Goal: Task Accomplishment & Management: Use online tool/utility

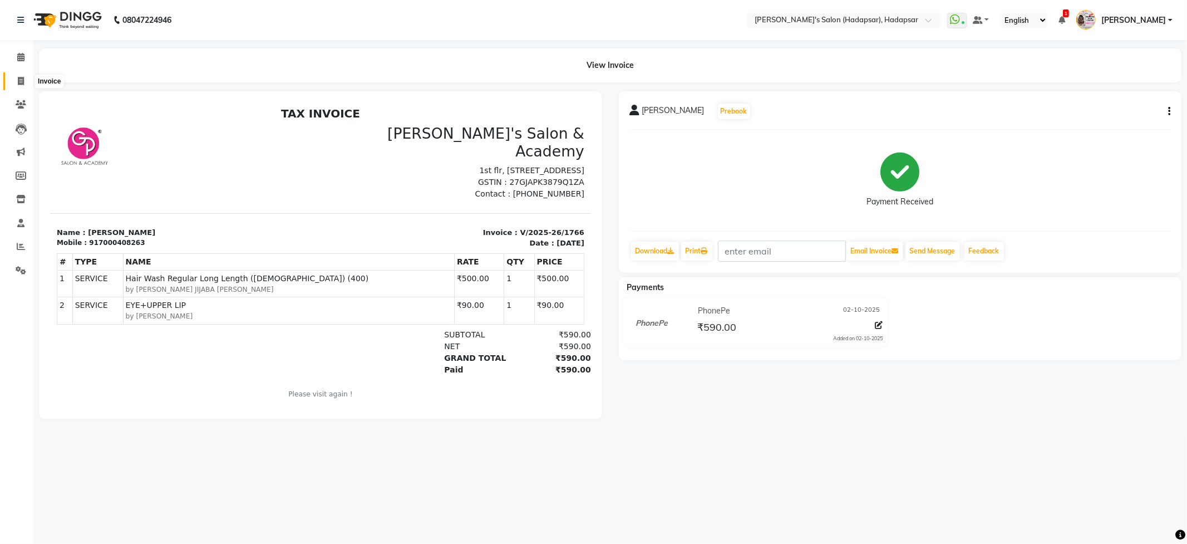
click at [23, 76] on span at bounding box center [20, 81] width 19 height 13
select select "service"
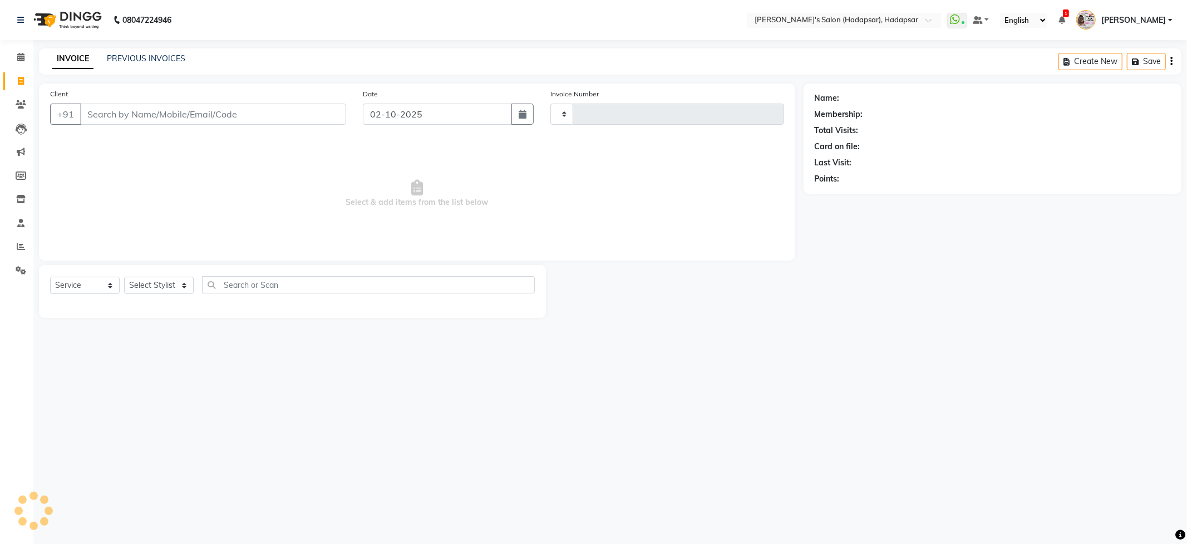
type input "1767"
select select "108"
click at [175, 294] on select "Select Stylist" at bounding box center [159, 285] width 70 height 17
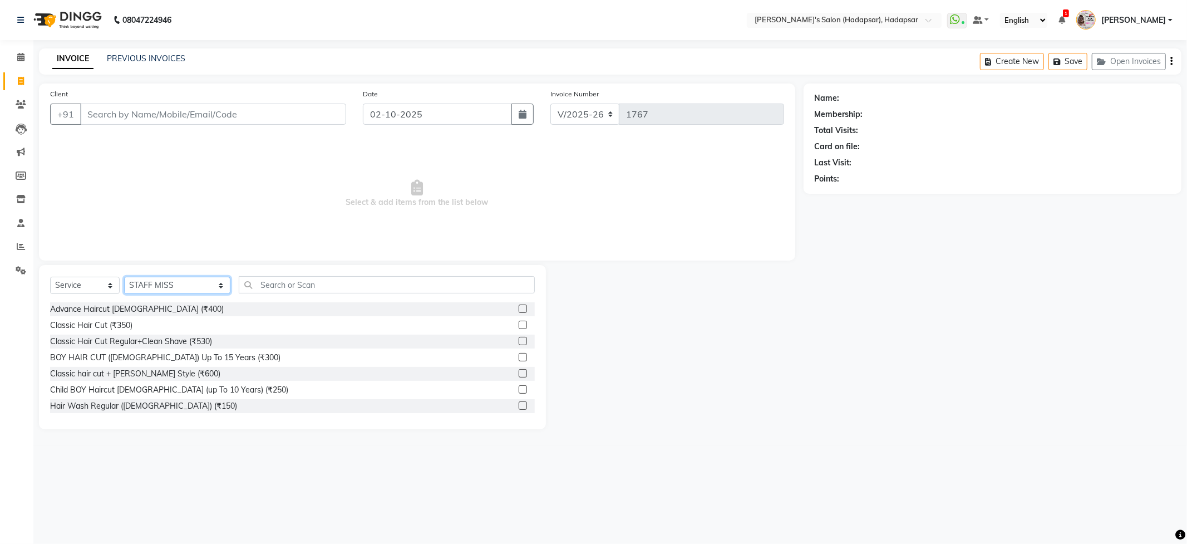
select select "57237"
click at [124, 277] on select "Select Stylist ABHI [PERSON_NAME] [PERSON_NAME] MANAGER [PERSON_NAME] PRIYA [PE…" at bounding box center [177, 285] width 106 height 17
click at [122, 312] on div "Advance Haircut [DEMOGRAPHIC_DATA] (₹400)" at bounding box center [137, 309] width 174 height 12
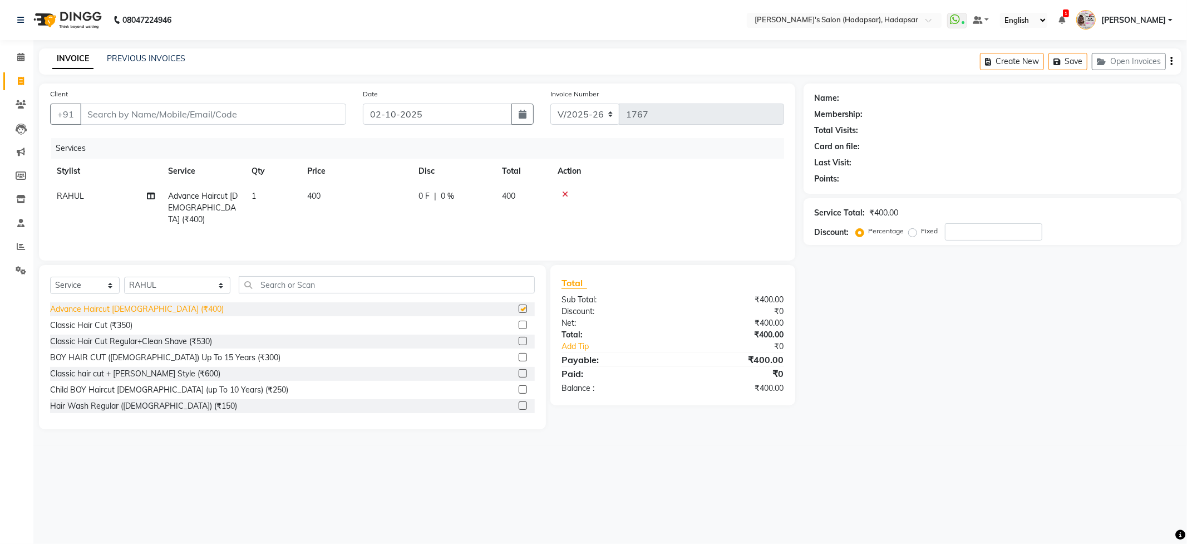
checkbox input "false"
drag, startPoint x: 179, startPoint y: 283, endPoint x: 179, endPoint y: 290, distance: 7.2
click at [179, 283] on select "Select Stylist ABHI [PERSON_NAME] [PERSON_NAME] MANAGER [PERSON_NAME] PRIYA [PE…" at bounding box center [177, 285] width 106 height 17
select select "92009"
click at [124, 277] on select "Select Stylist ABHI [PERSON_NAME] [PERSON_NAME] MANAGER [PERSON_NAME] PRIYA [PE…" at bounding box center [177, 285] width 106 height 17
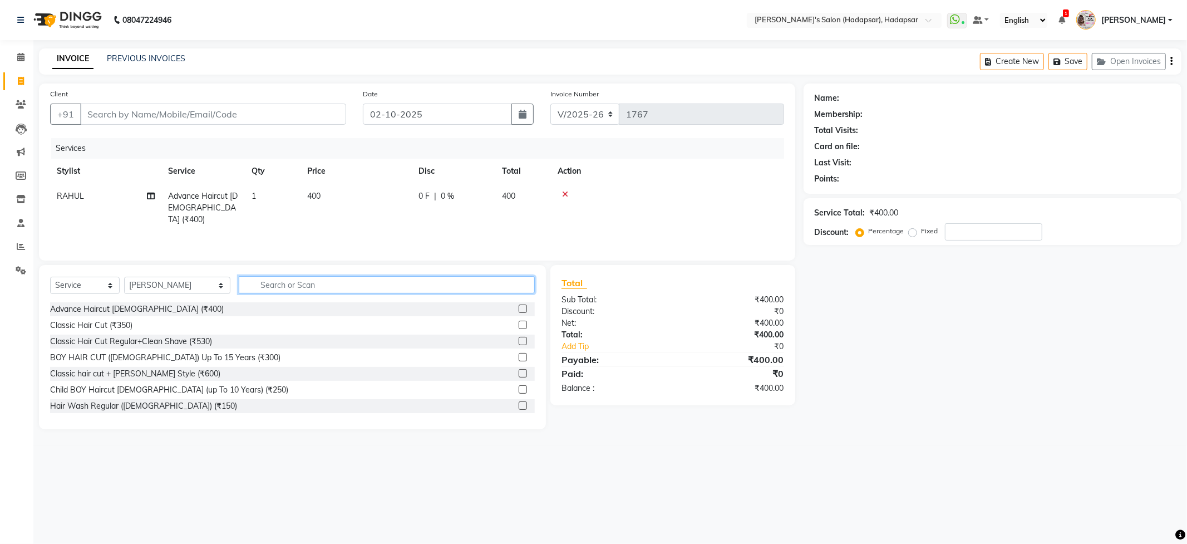
click at [250, 283] on input "text" at bounding box center [386, 284] width 295 height 17
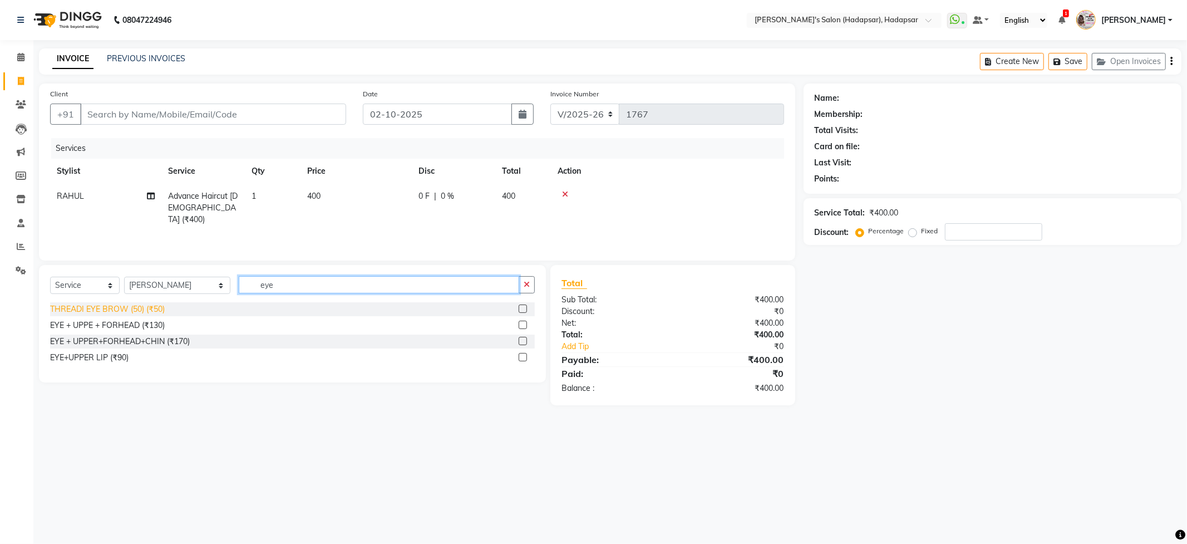
type input "eye"
click at [139, 310] on div "THREADI EYE BROW (50) (₹50)" at bounding box center [107, 309] width 115 height 12
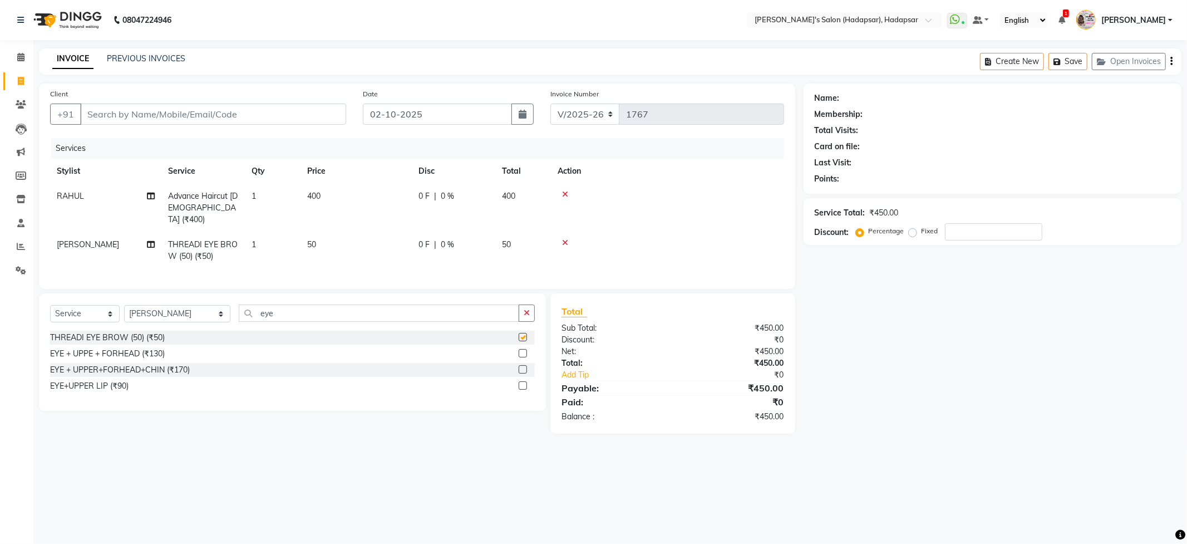
checkbox input "false"
drag, startPoint x: 181, startPoint y: 106, endPoint x: 183, endPoint y: 130, distance: 24.0
click at [181, 110] on input "Client" at bounding box center [213, 113] width 266 height 21
type input "9"
type input "0"
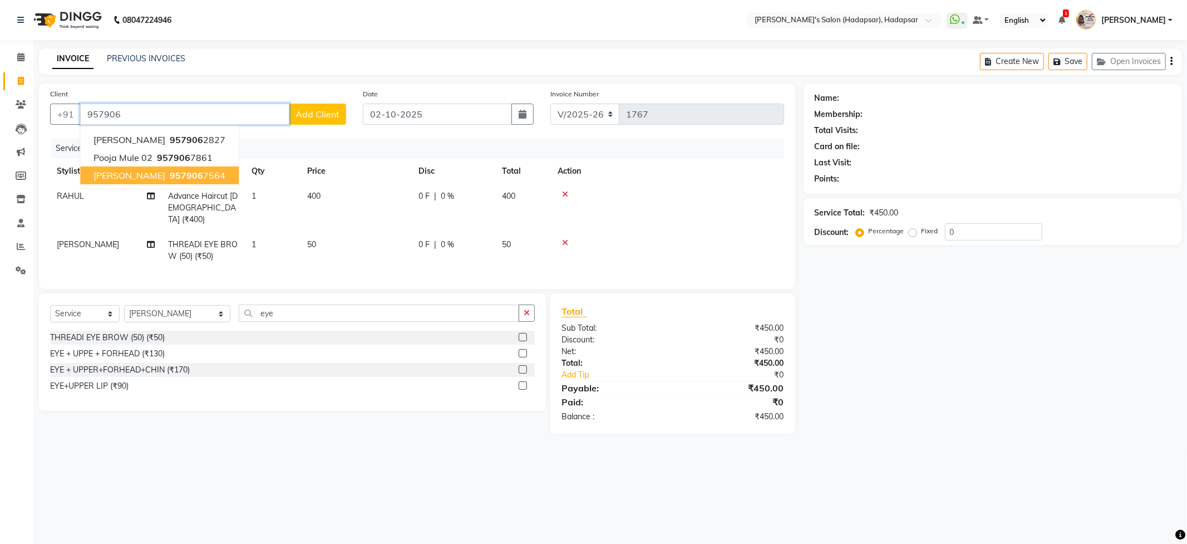
click at [121, 176] on span "[PERSON_NAME]" at bounding box center [129, 175] width 72 height 11
type input "9579067564"
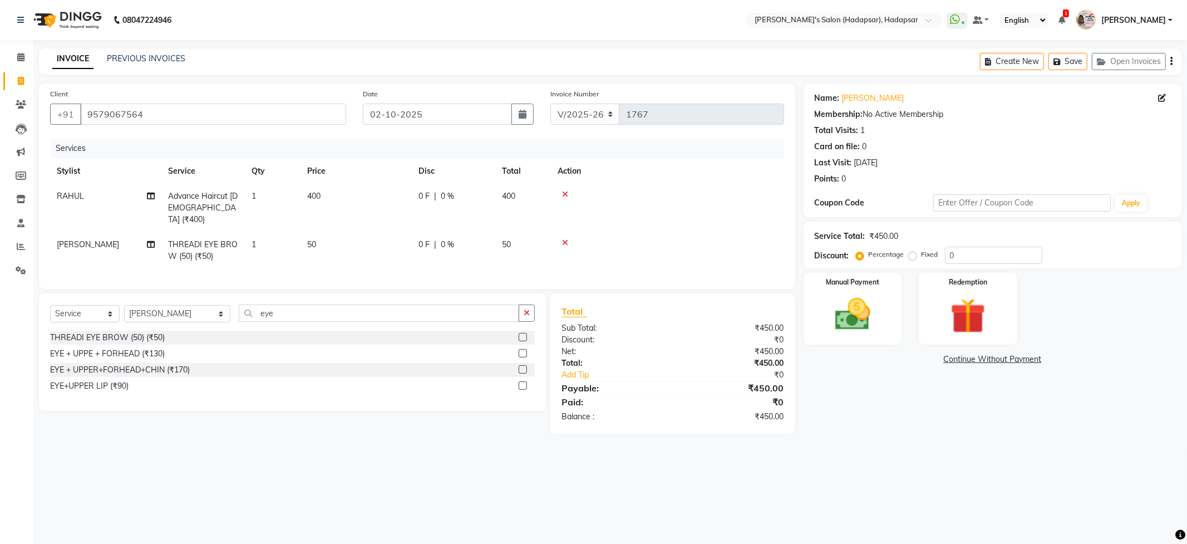
click at [566, 239] on icon at bounding box center [565, 243] width 6 height 8
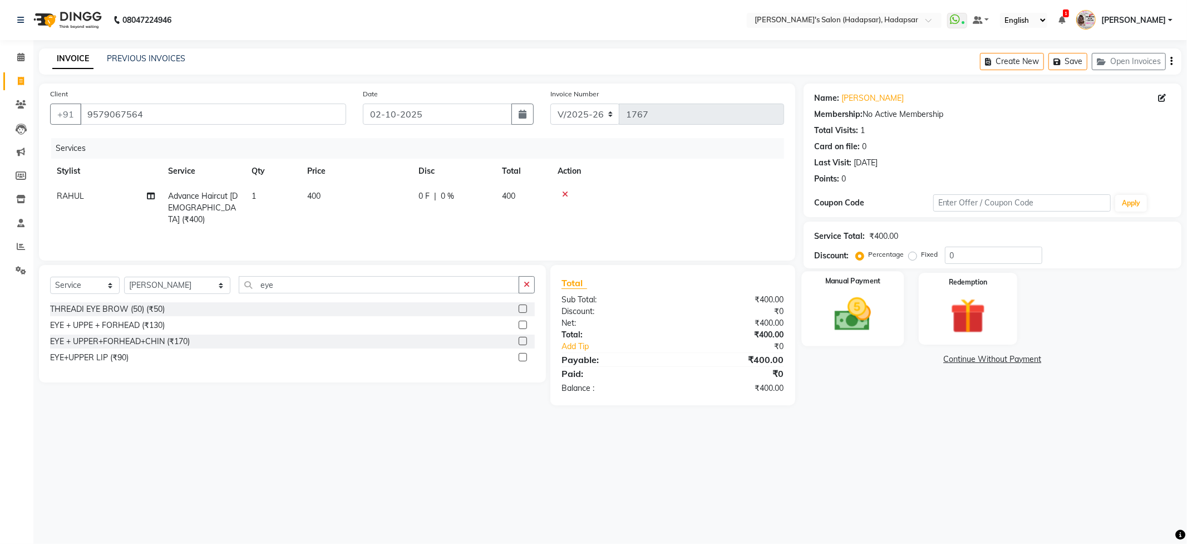
click at [855, 312] on img at bounding box center [853, 314] width 60 height 42
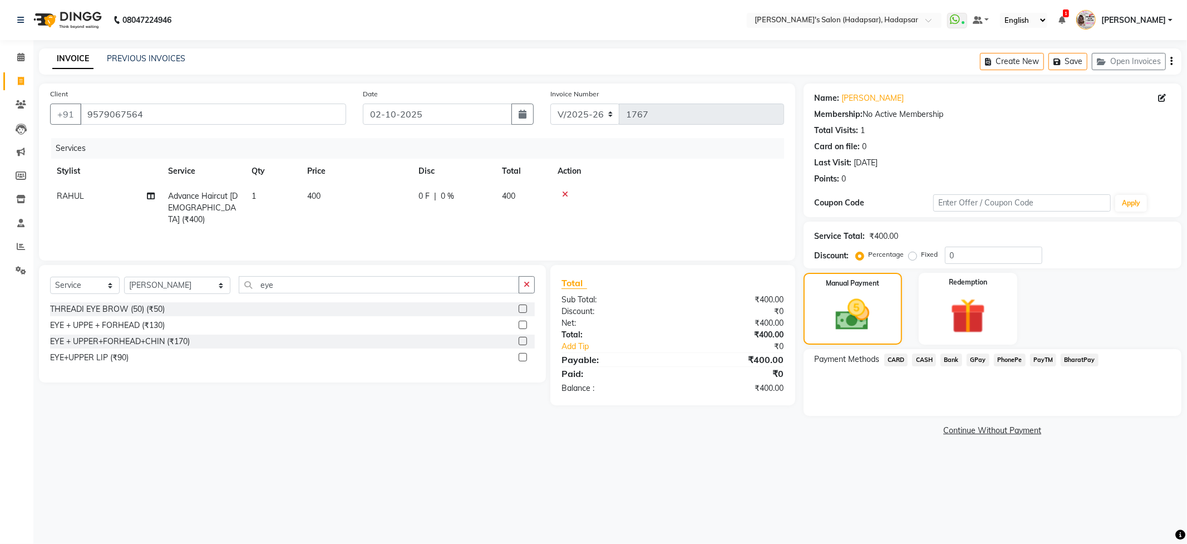
click at [1017, 361] on span "PhonePe" at bounding box center [1010, 359] width 32 height 13
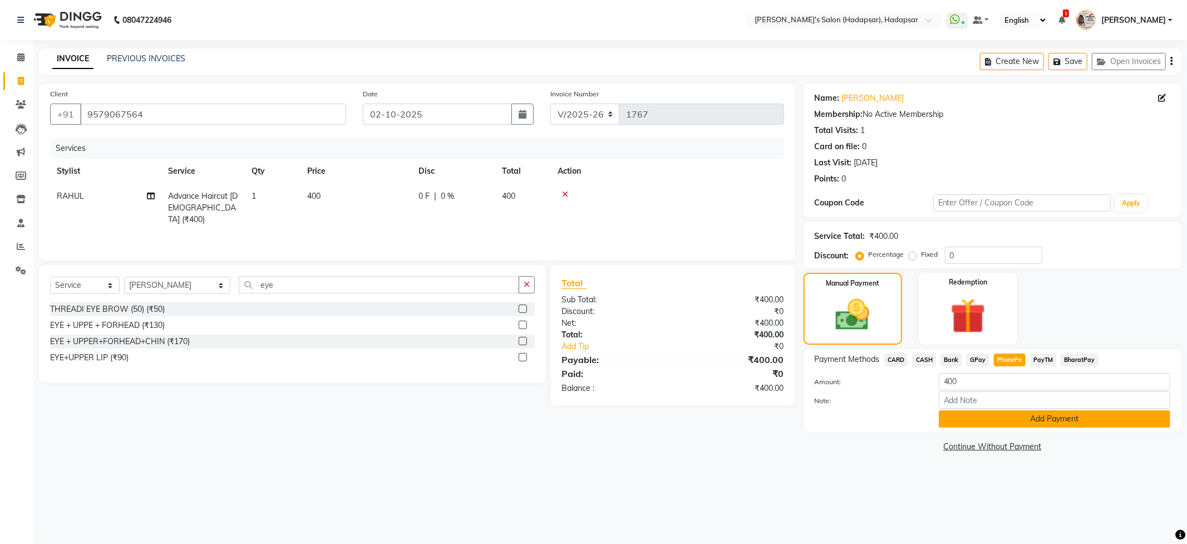
click at [1018, 417] on button "Add Payment" at bounding box center [1054, 418] width 231 height 17
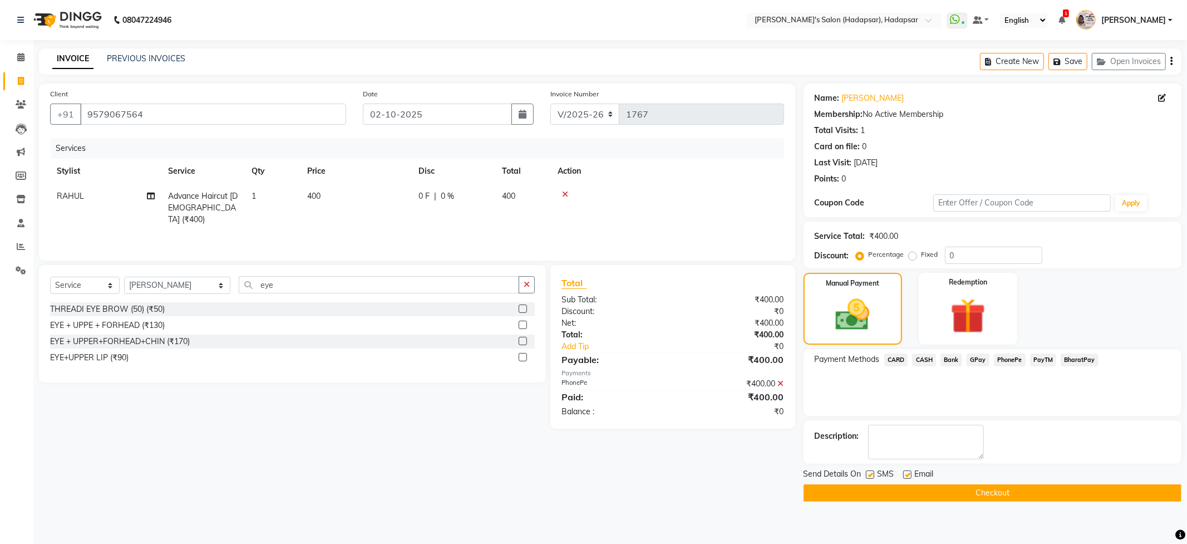
click at [970, 490] on button "Checkout" at bounding box center [992, 492] width 378 height 17
